Goal: Information Seeking & Learning: Understand process/instructions

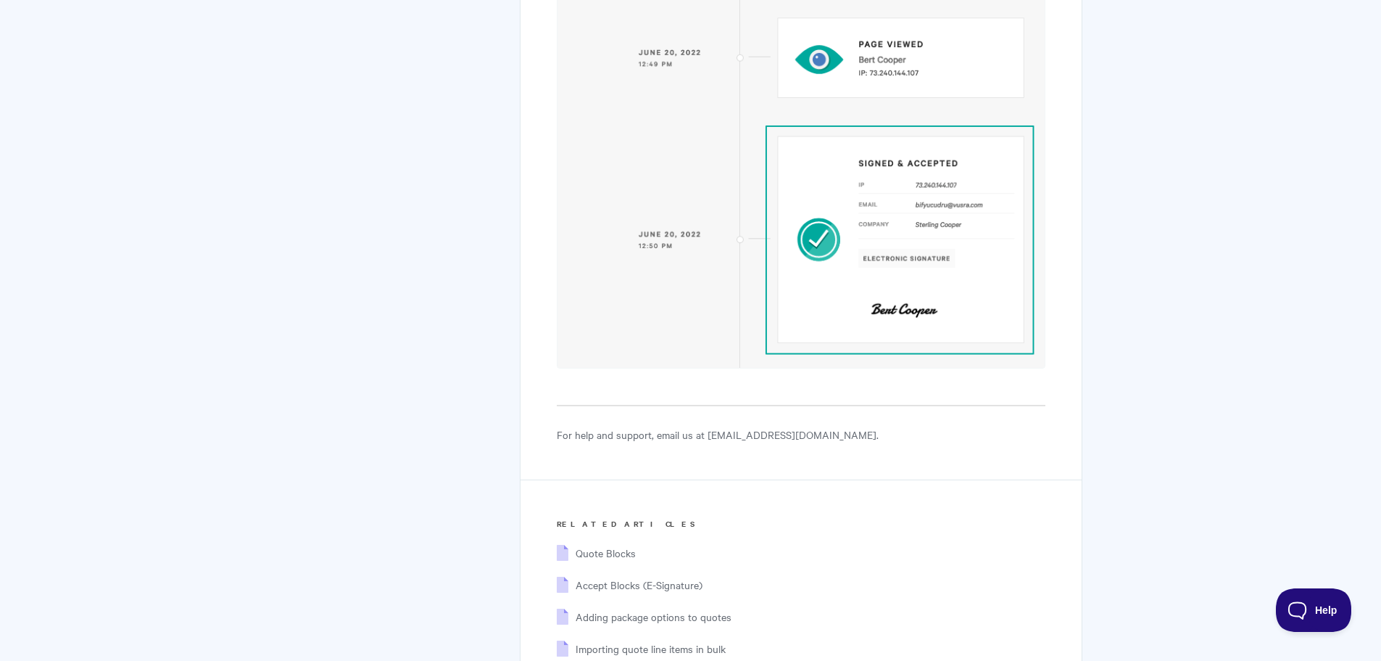
scroll to position [6979, 0]
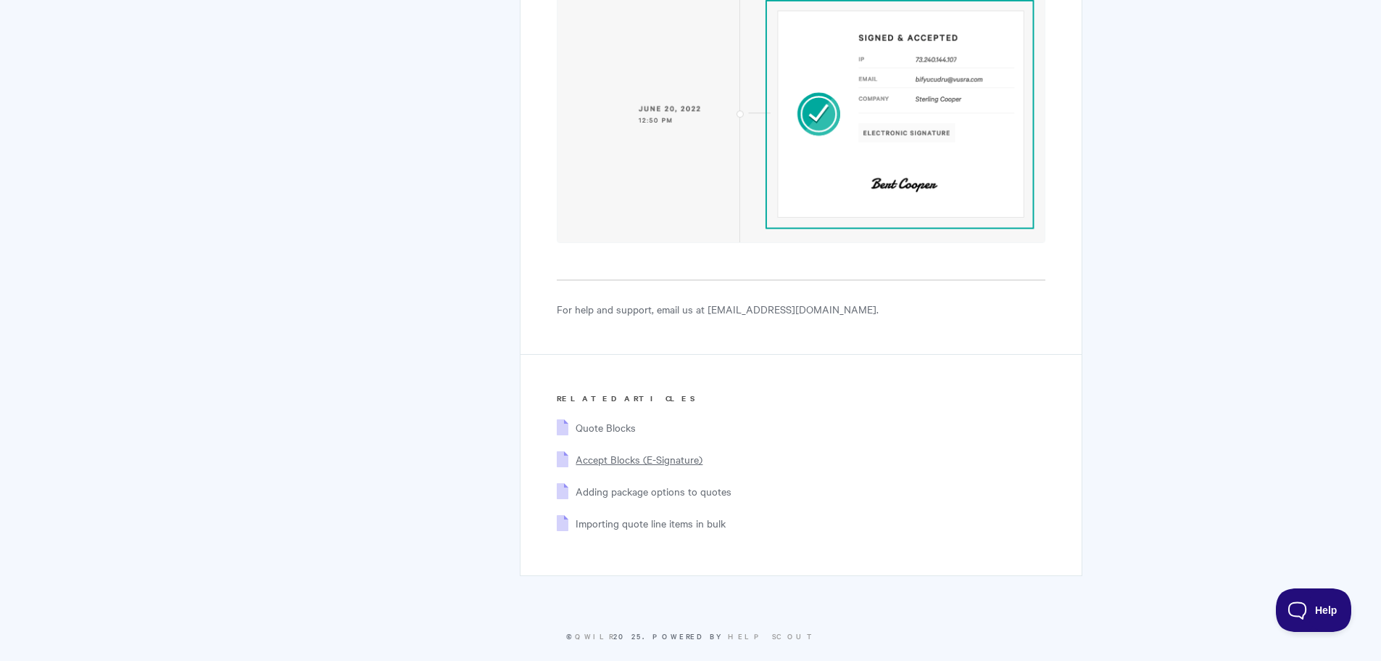
click at [611, 452] on span "Accept Blocks (E-Signature)" at bounding box center [639, 459] width 127 height 15
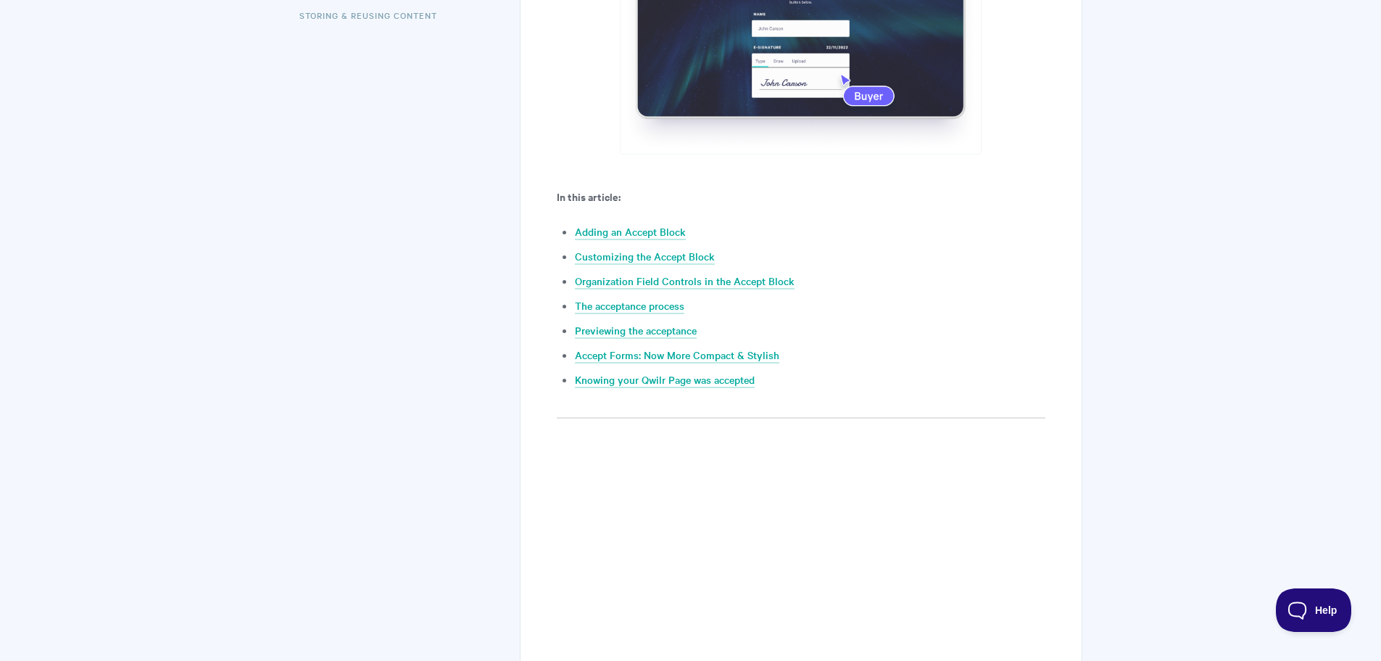
scroll to position [580, 0]
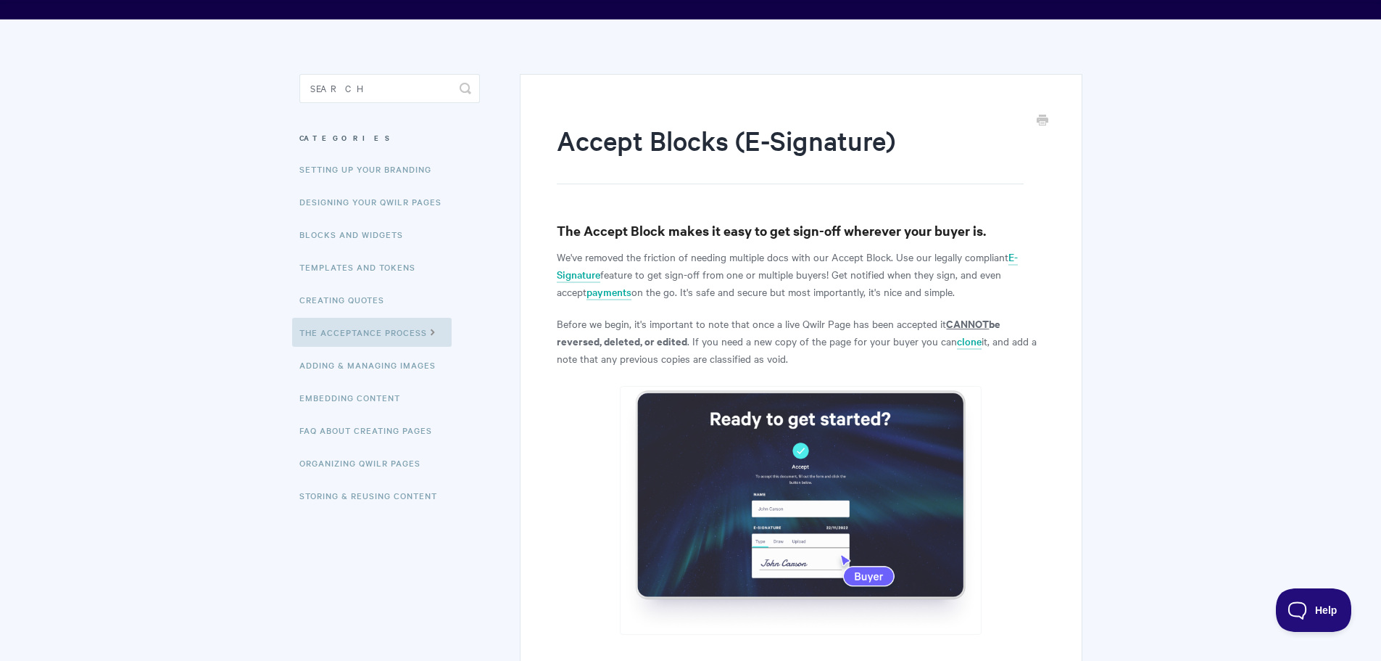
scroll to position [0, 0]
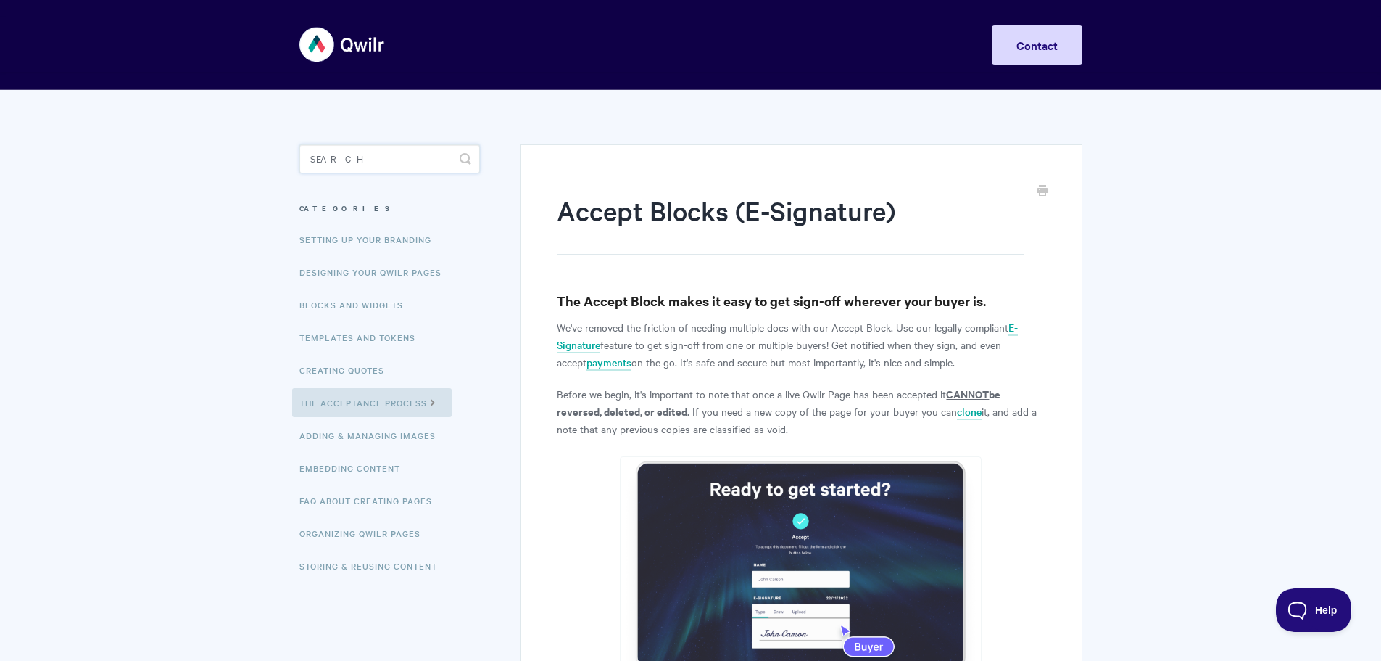
click at [379, 159] on input "Search" at bounding box center [390, 158] width 181 height 29
paste input "Qwilr currently does not support having more than one Accept Block per page. Th…"
type input "Qwilr currently does not support having more than one Accept Block per page. Th…"
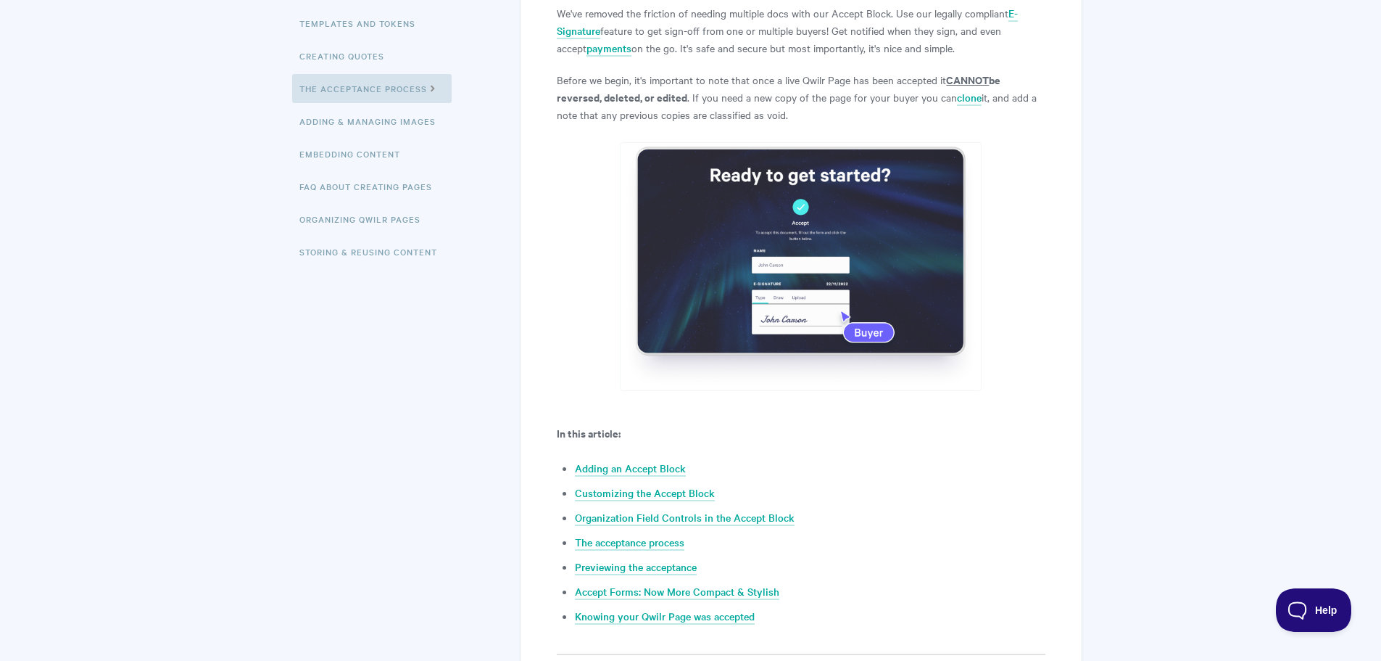
scroll to position [363, 0]
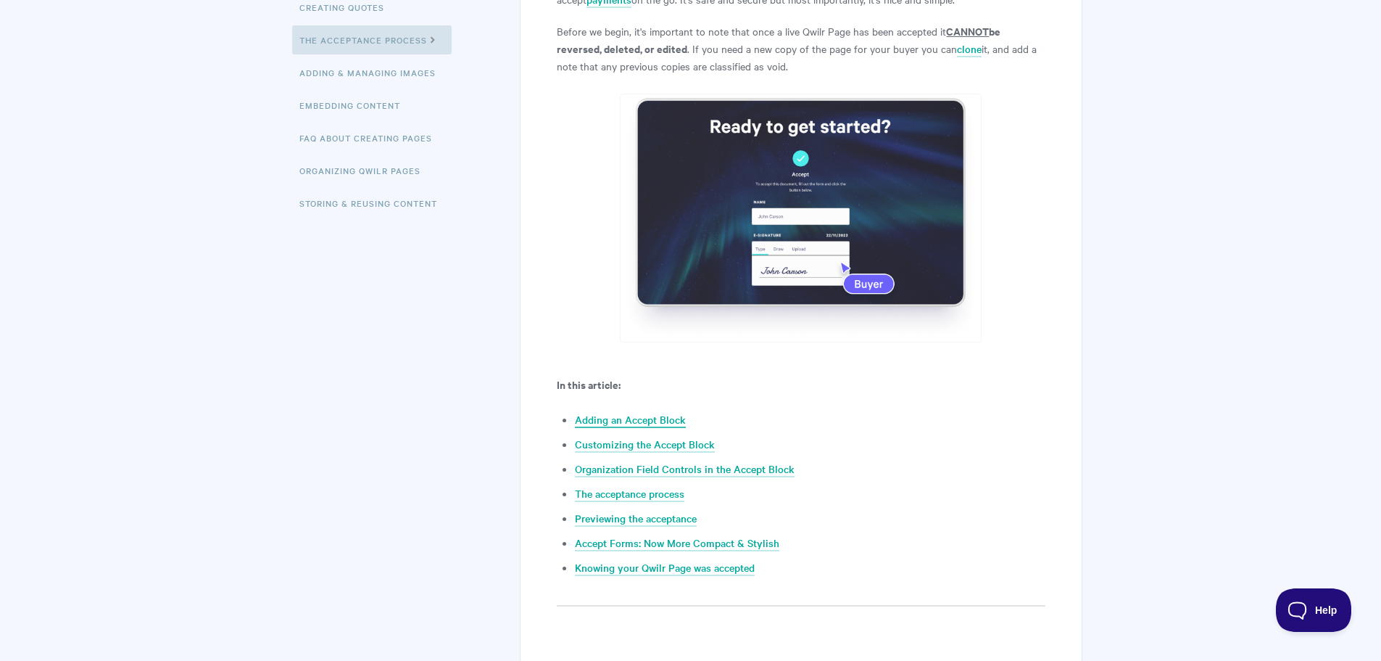
click at [663, 421] on link "Adding an Accept Block" at bounding box center [630, 420] width 111 height 16
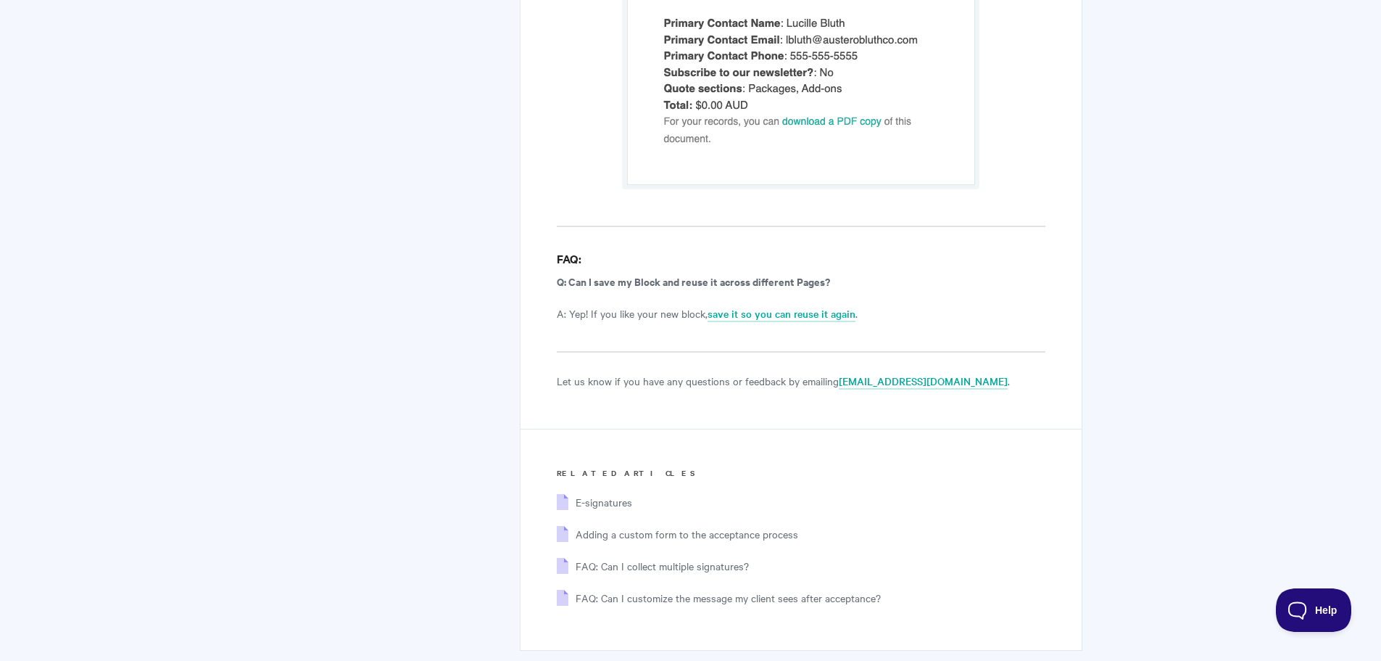
scroll to position [9572, 0]
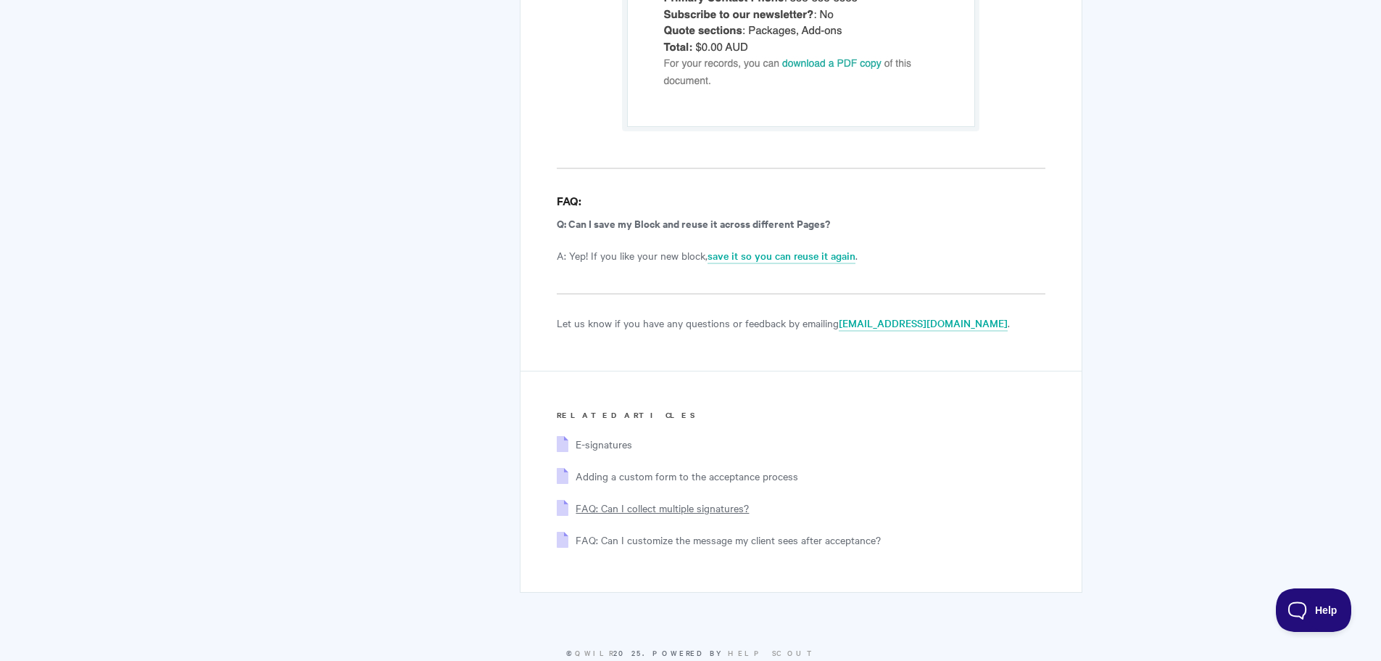
click at [706, 500] on span "FAQ: Can I collect multiple signatures?" at bounding box center [662, 507] width 173 height 15
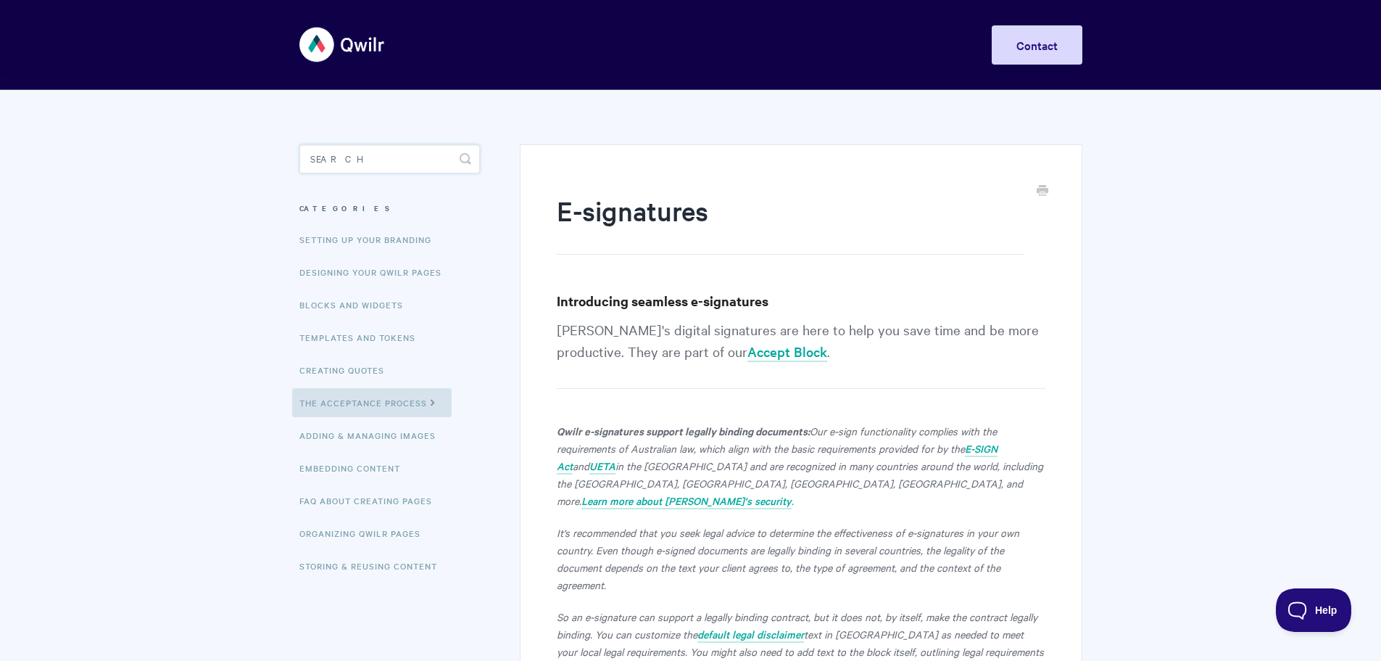
click at [335, 164] on input "Search" at bounding box center [390, 158] width 181 height 29
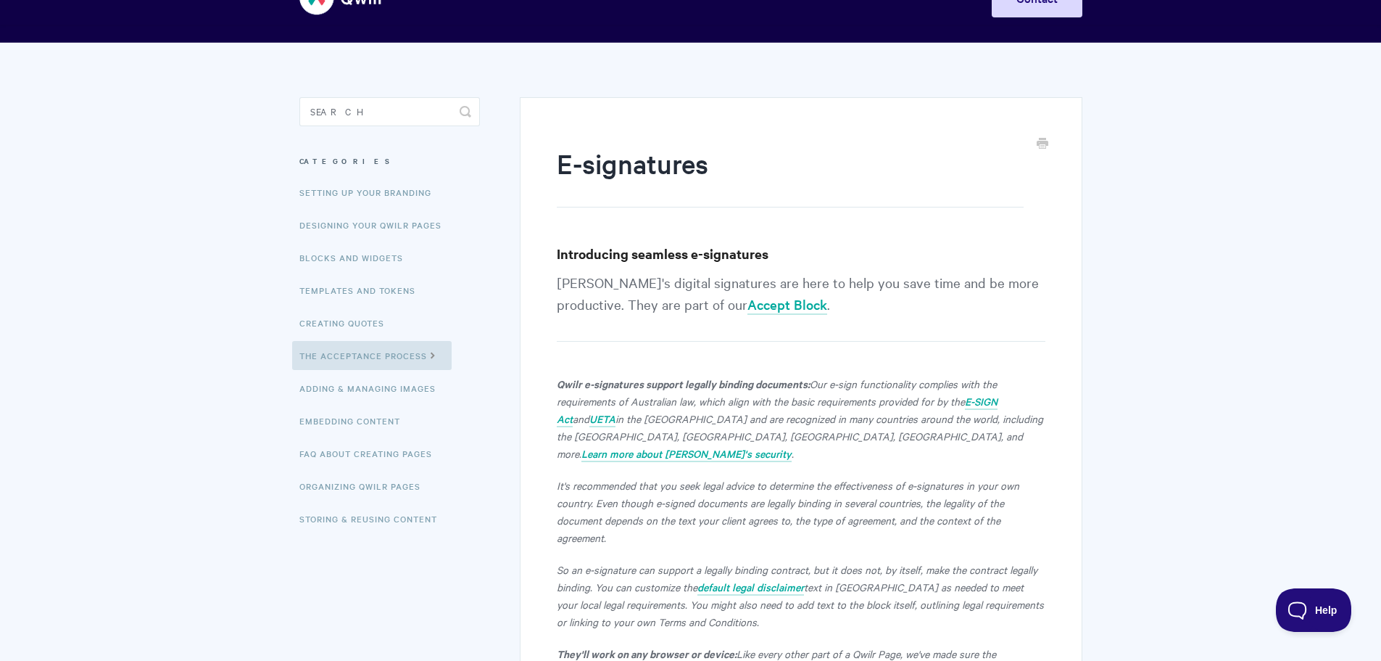
scroll to position [73, 0]
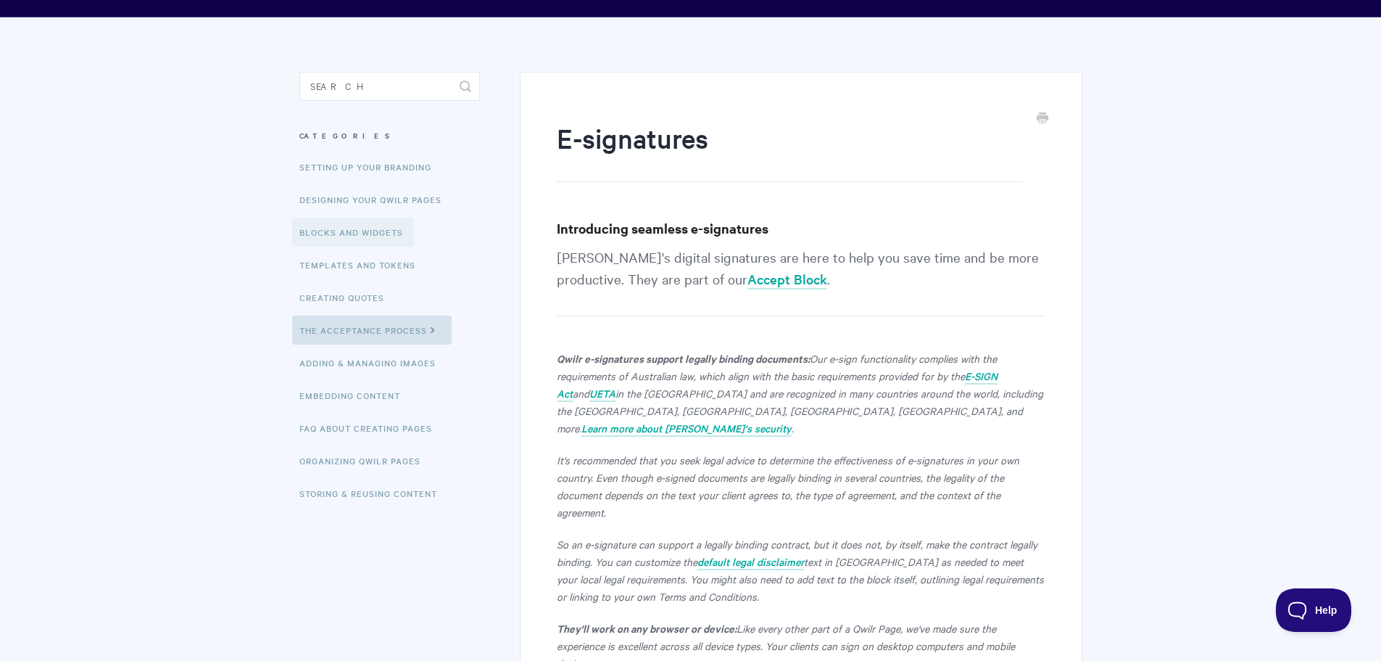
click at [365, 228] on link "Blocks and Widgets" at bounding box center [353, 232] width 122 height 29
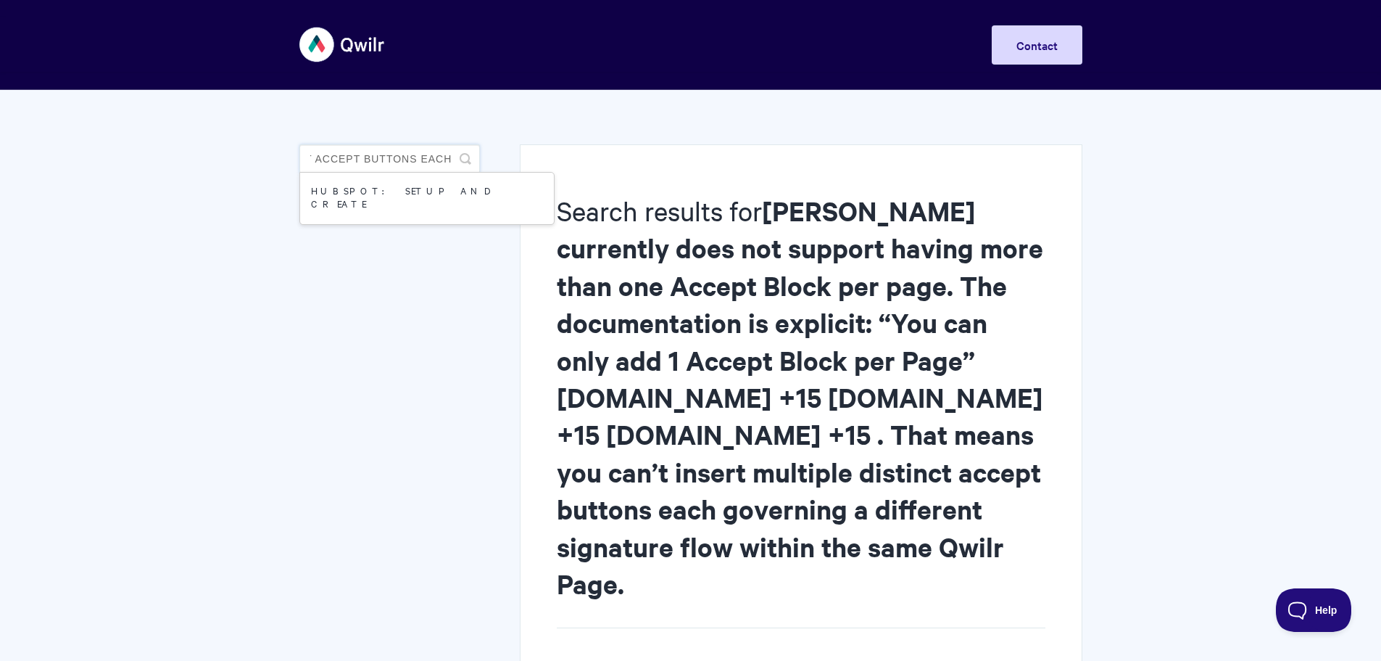
scroll to position [0, 2136]
drag, startPoint x: 309, startPoint y: 157, endPoint x: 722, endPoint y: 179, distance: 413.9
click at [722, 179] on div "Search results for [PERSON_NAME] currently does not support having more than on…" at bounding box center [691, 481] width 783 height 782
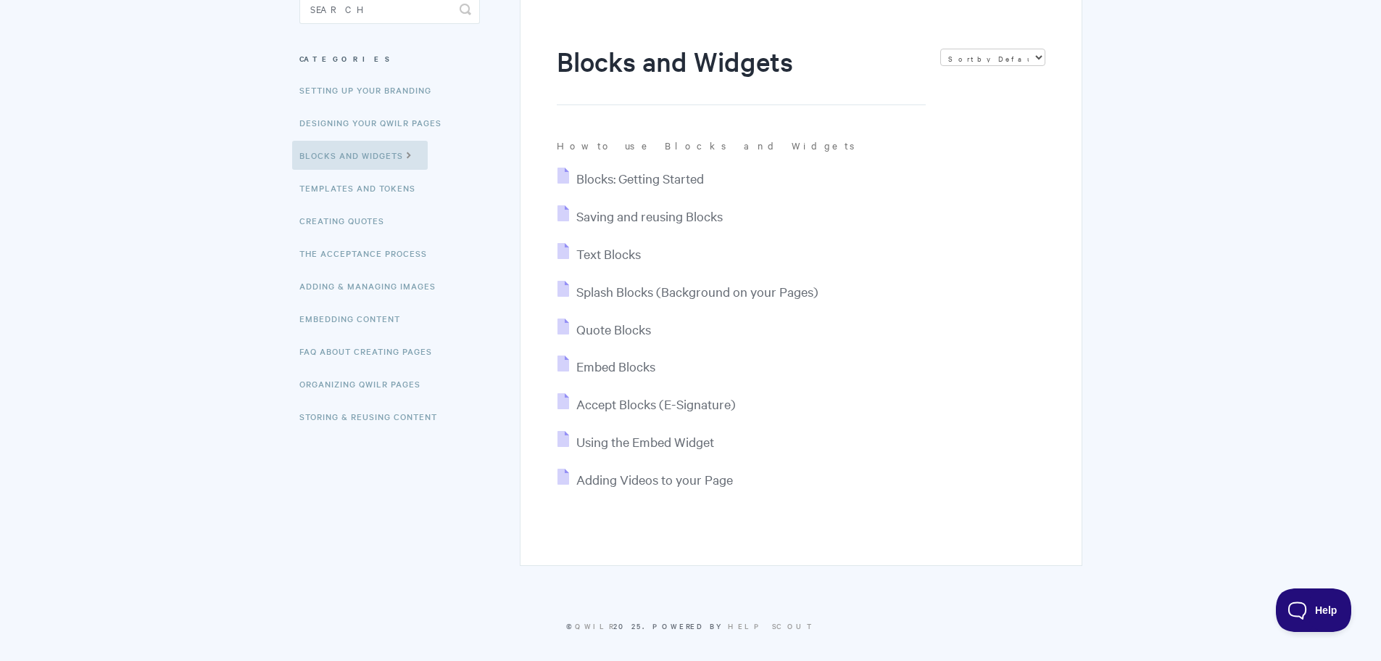
scroll to position [157, 0]
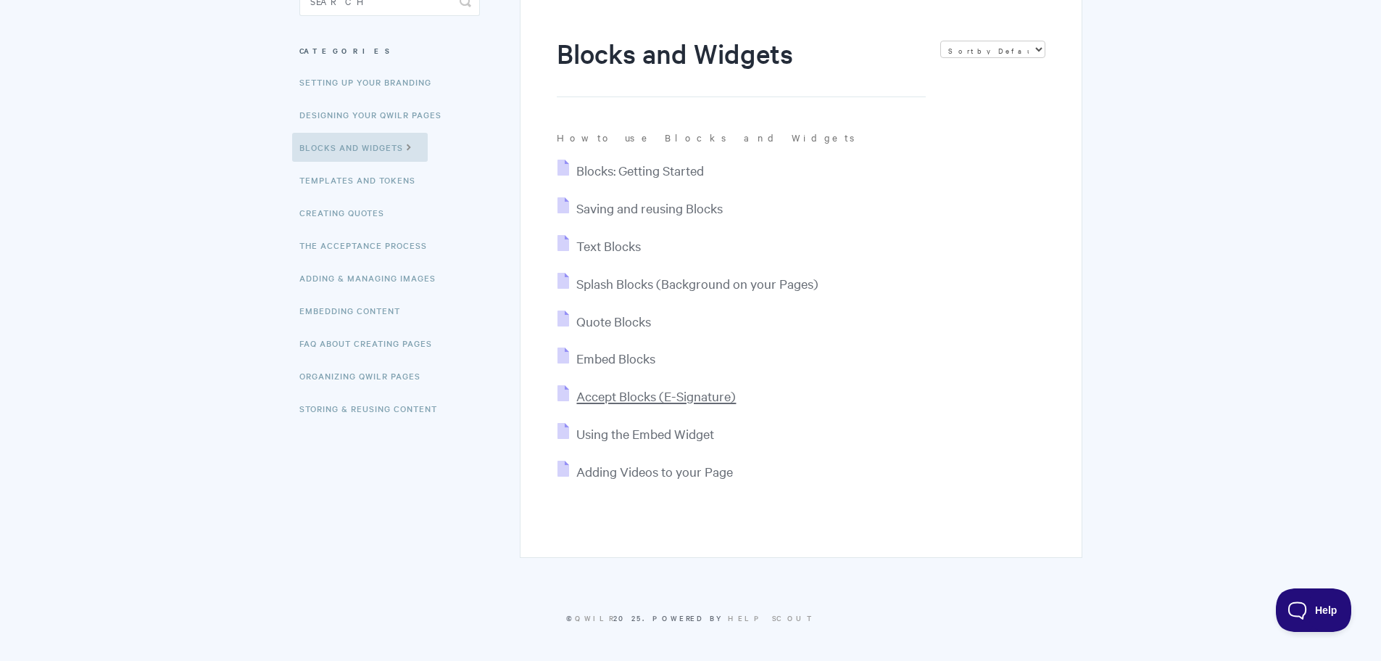
click at [651, 396] on span "Accept Blocks (E-Signature)" at bounding box center [657, 395] width 160 height 17
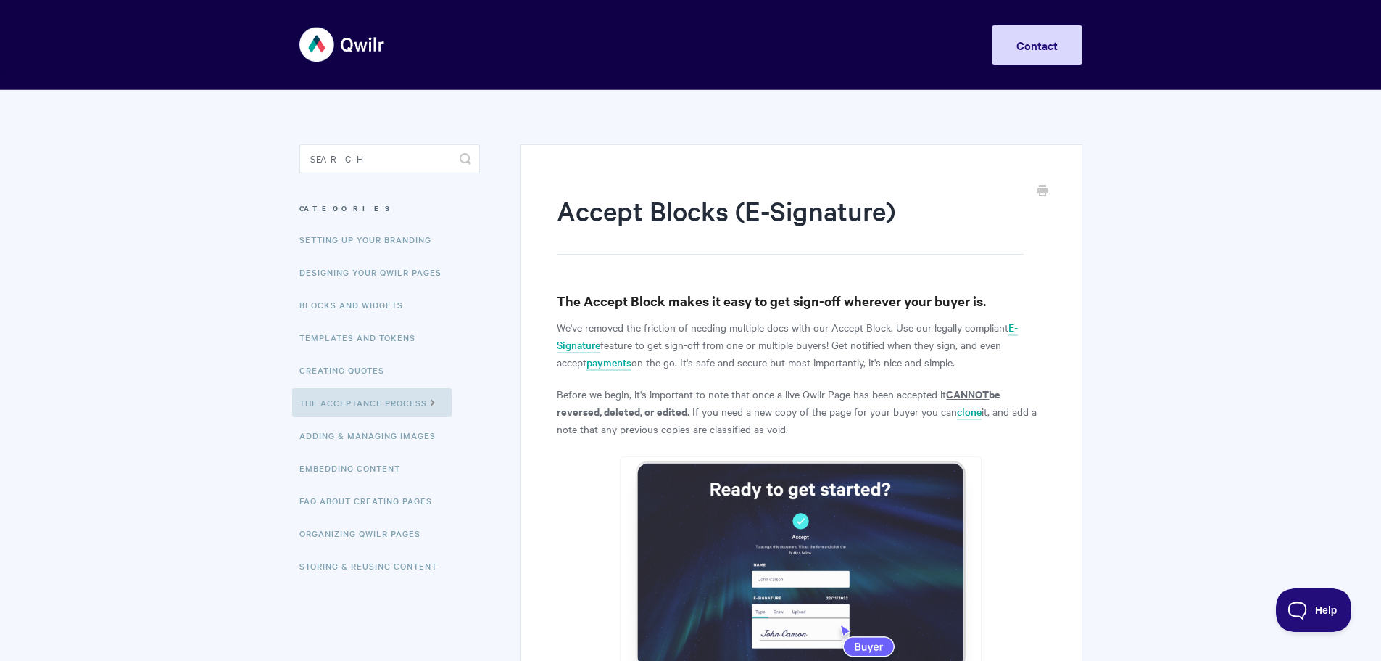
scroll to position [1303, 0]
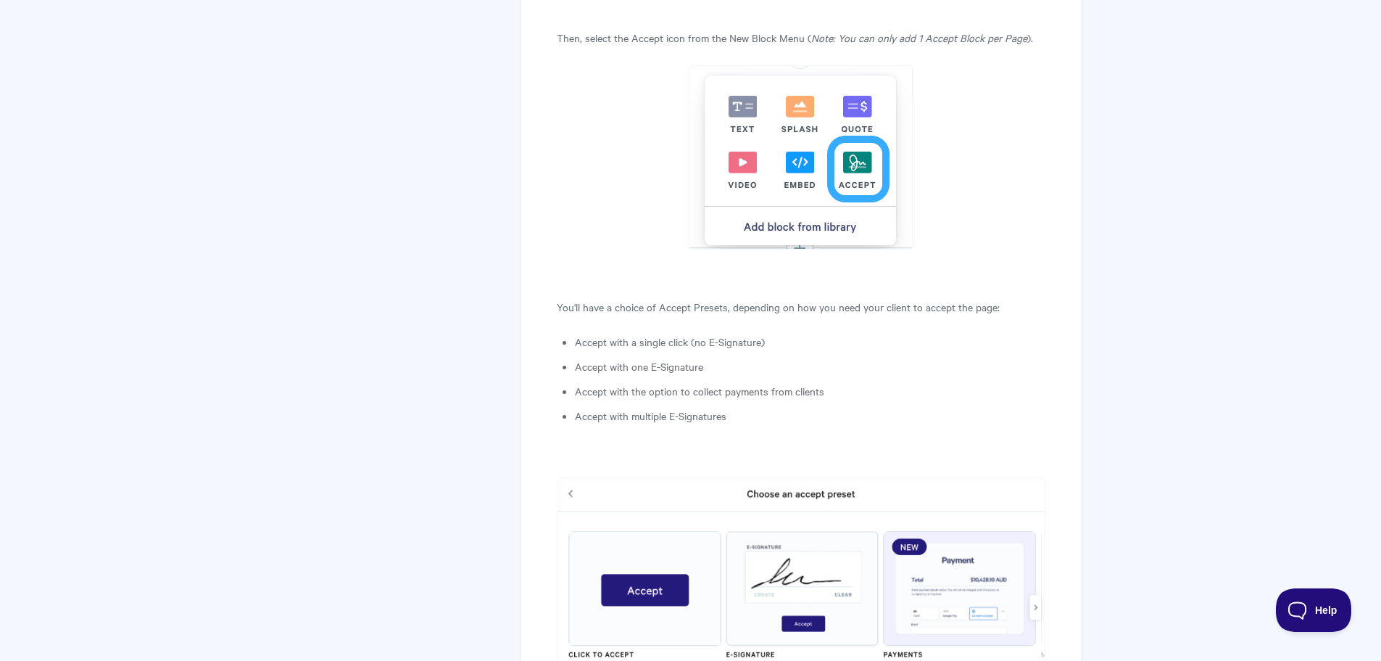
scroll to position [1666, 0]
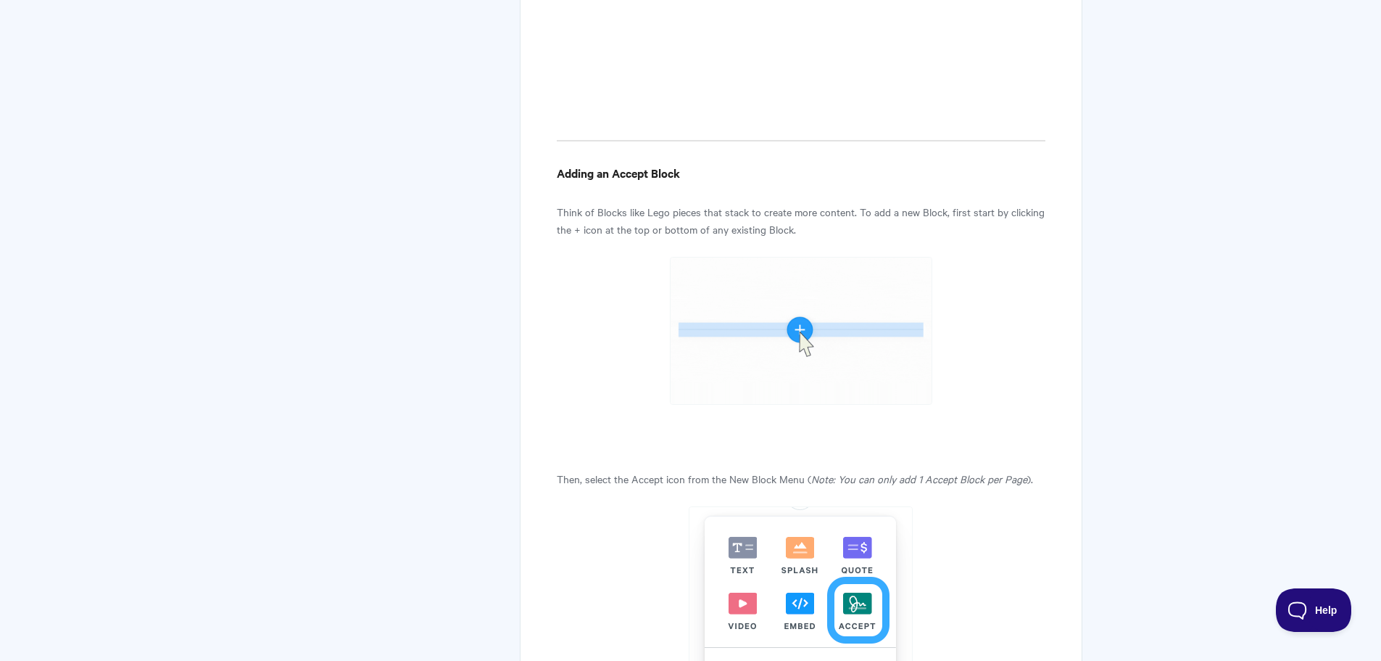
scroll to position [1160, 0]
